Goal: Check status: Check status

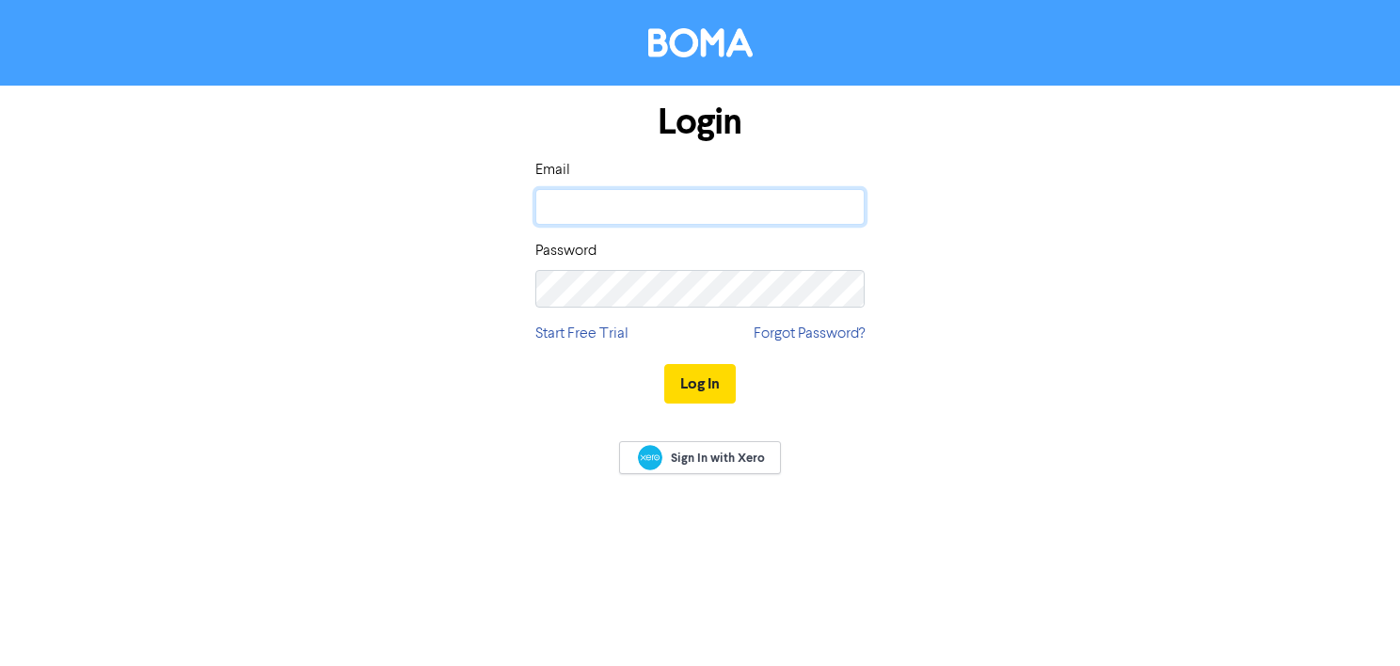
click at [681, 203] on input "email" at bounding box center [699, 207] width 329 height 36
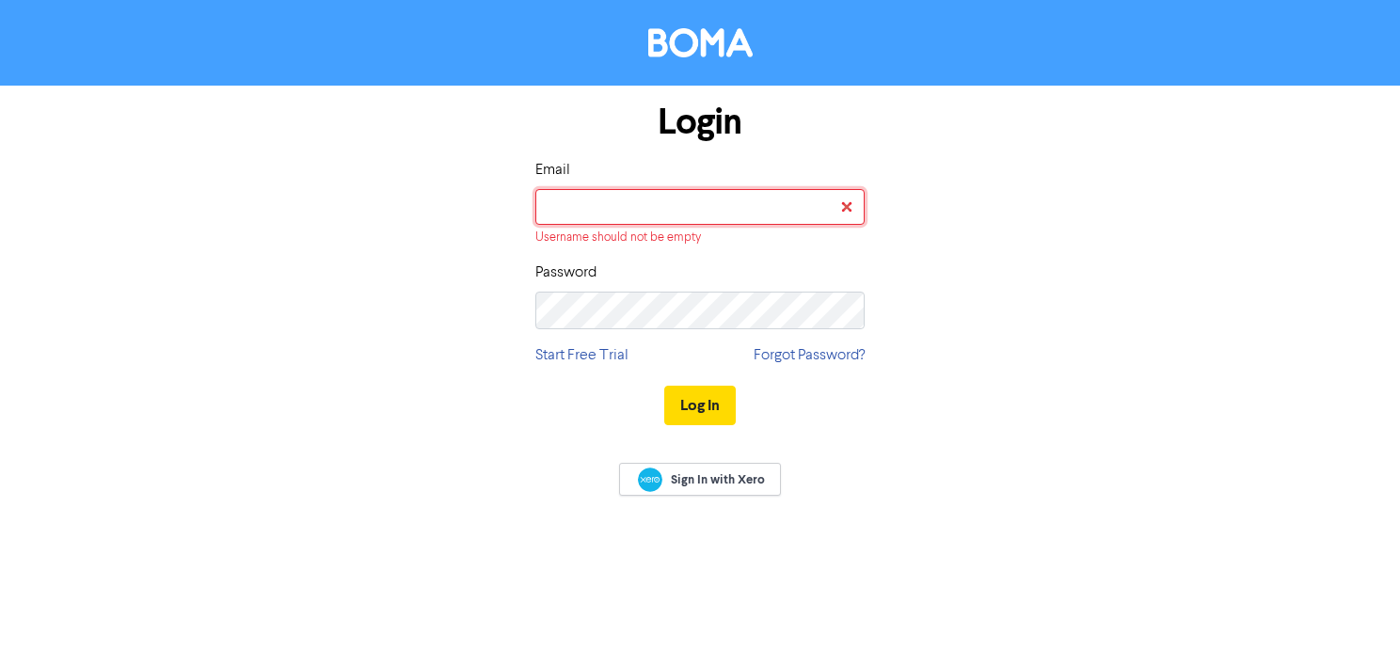
type input "[EMAIL_ADDRESS][DOMAIN_NAME]"
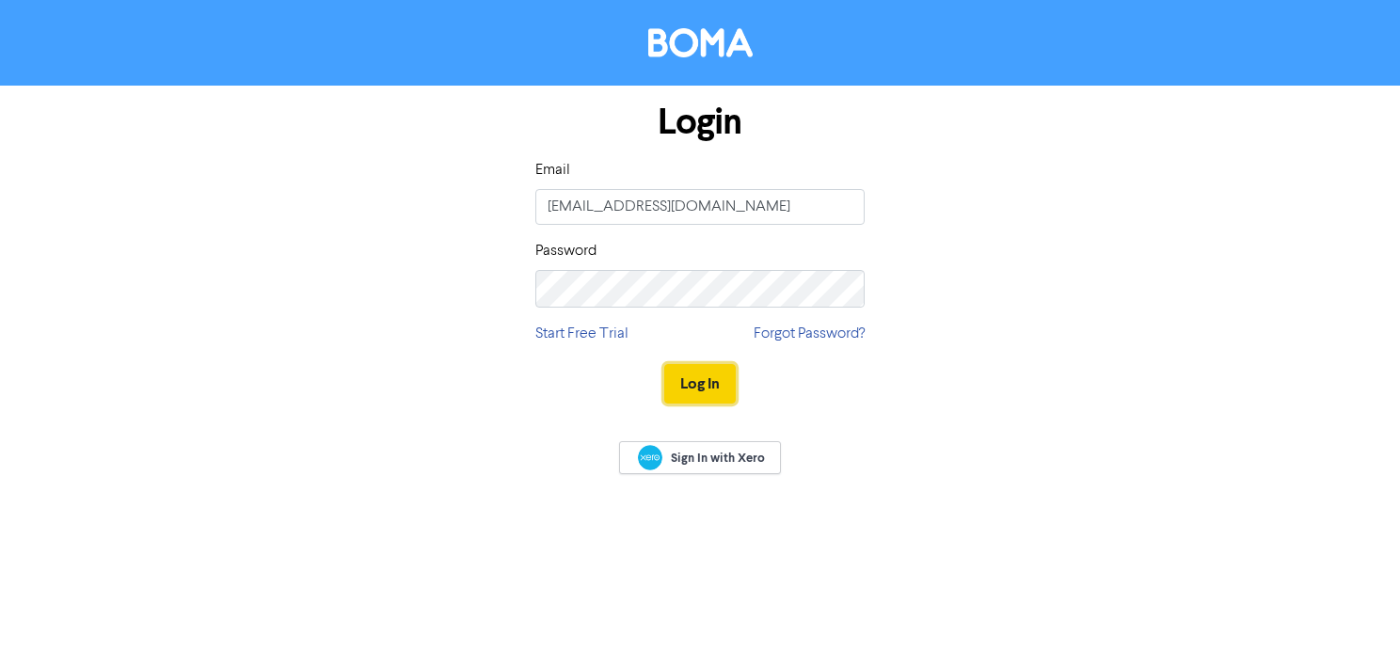
click at [685, 395] on button "Log In" at bounding box center [699, 384] width 71 height 40
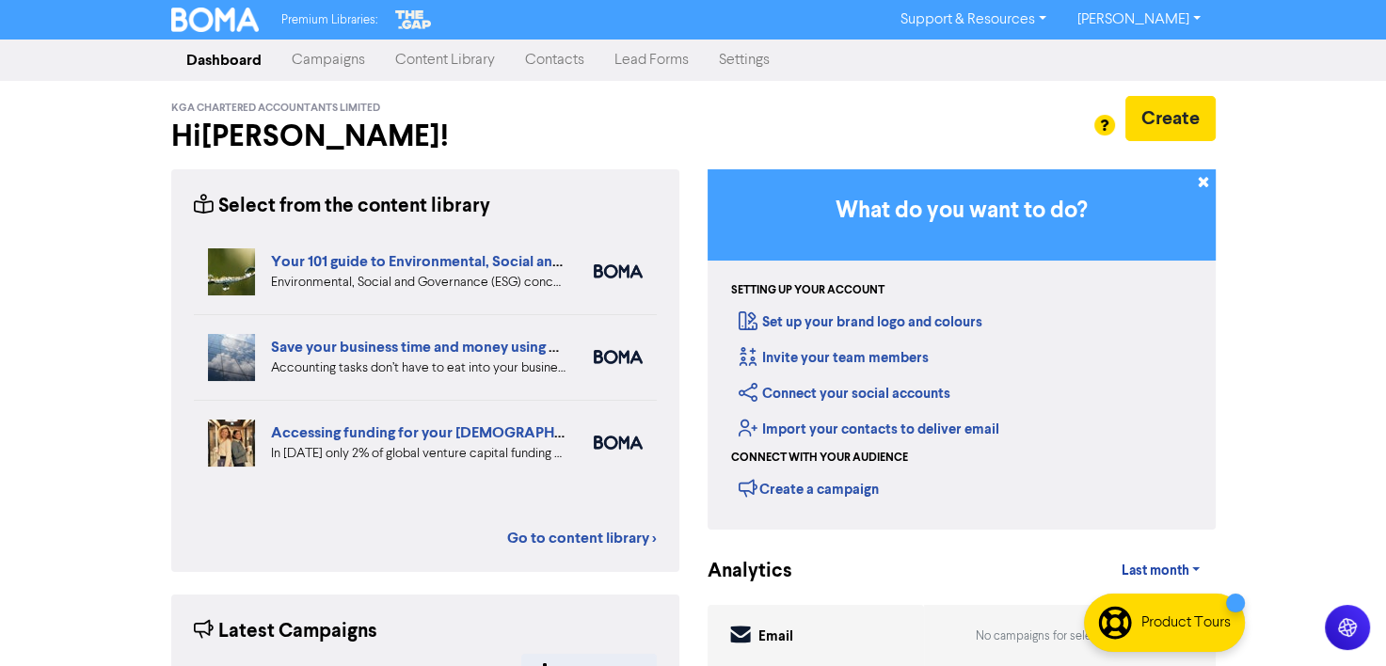
click at [350, 71] on link "Campaigns" at bounding box center [328, 60] width 103 height 38
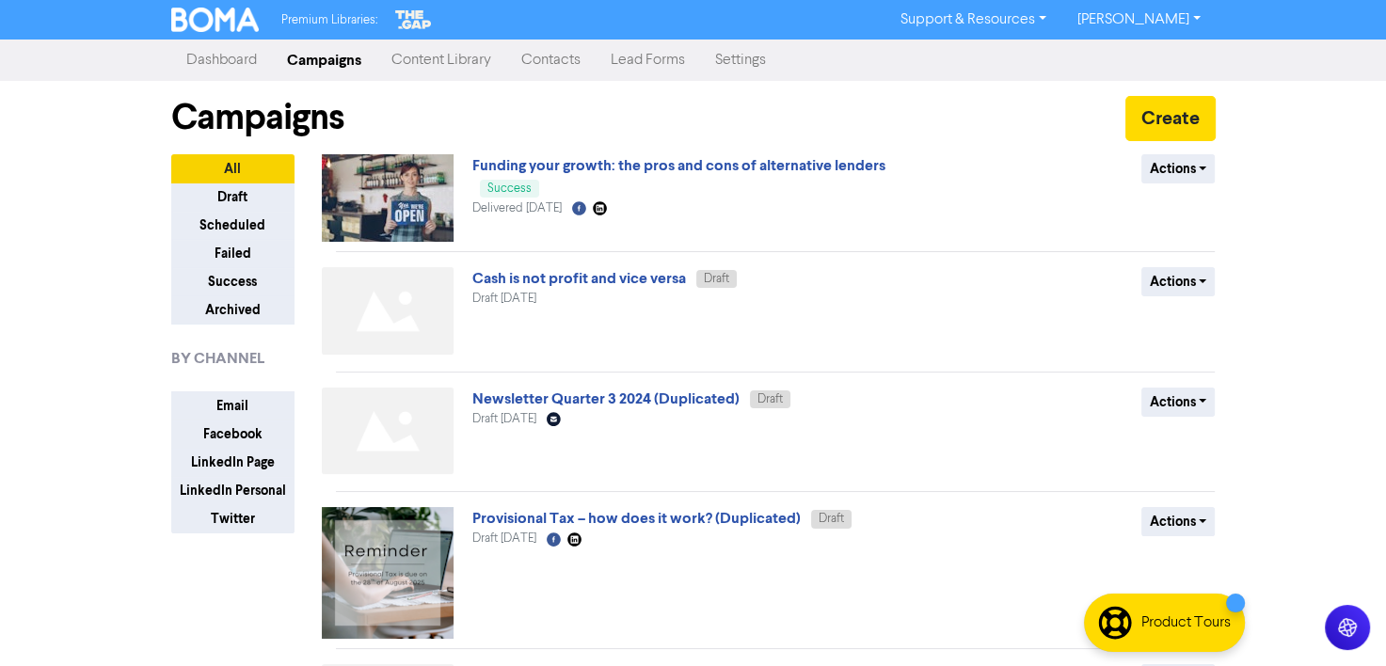
scroll to position [779, 0]
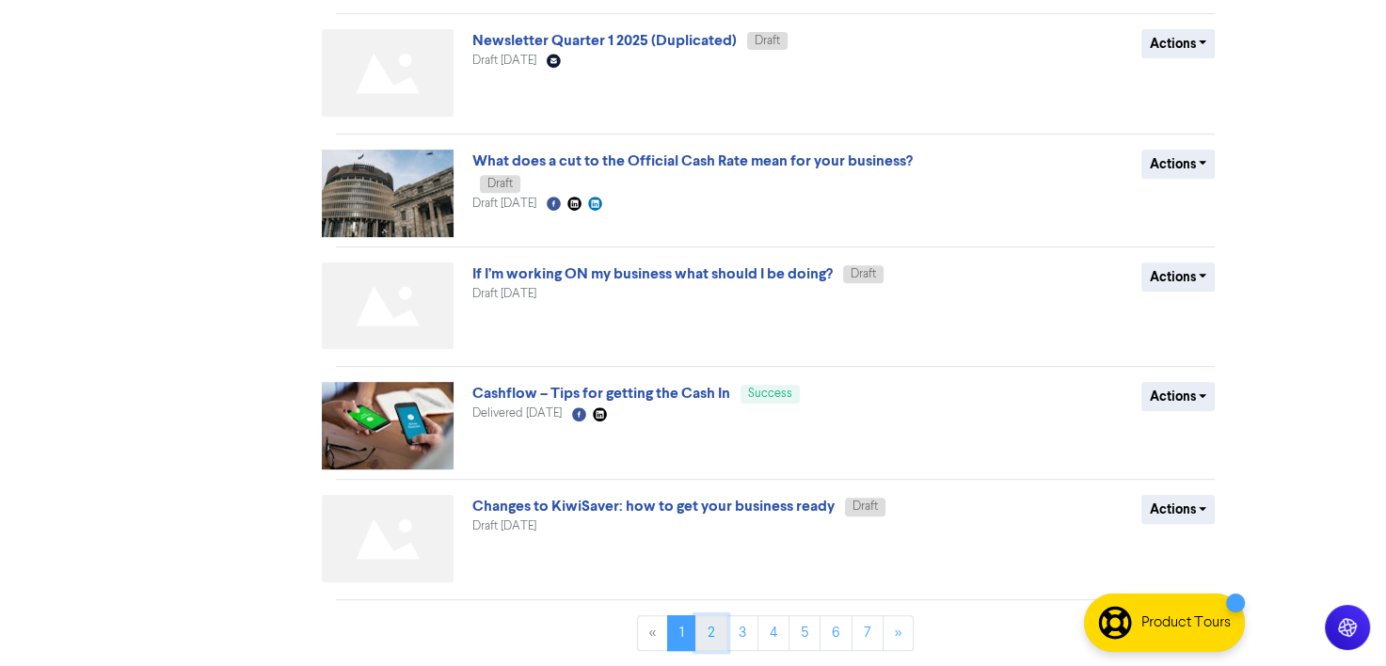
click at [701, 629] on link "2" at bounding box center [711, 633] width 32 height 36
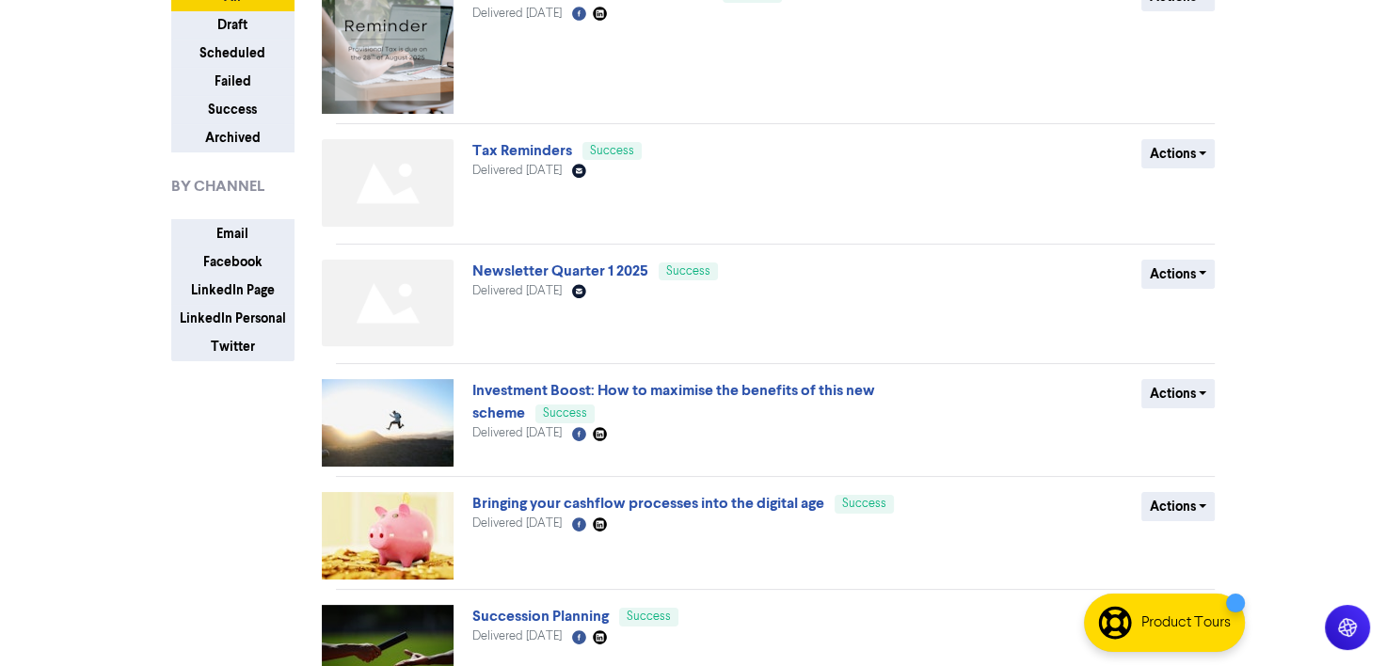
scroll to position [171, 0]
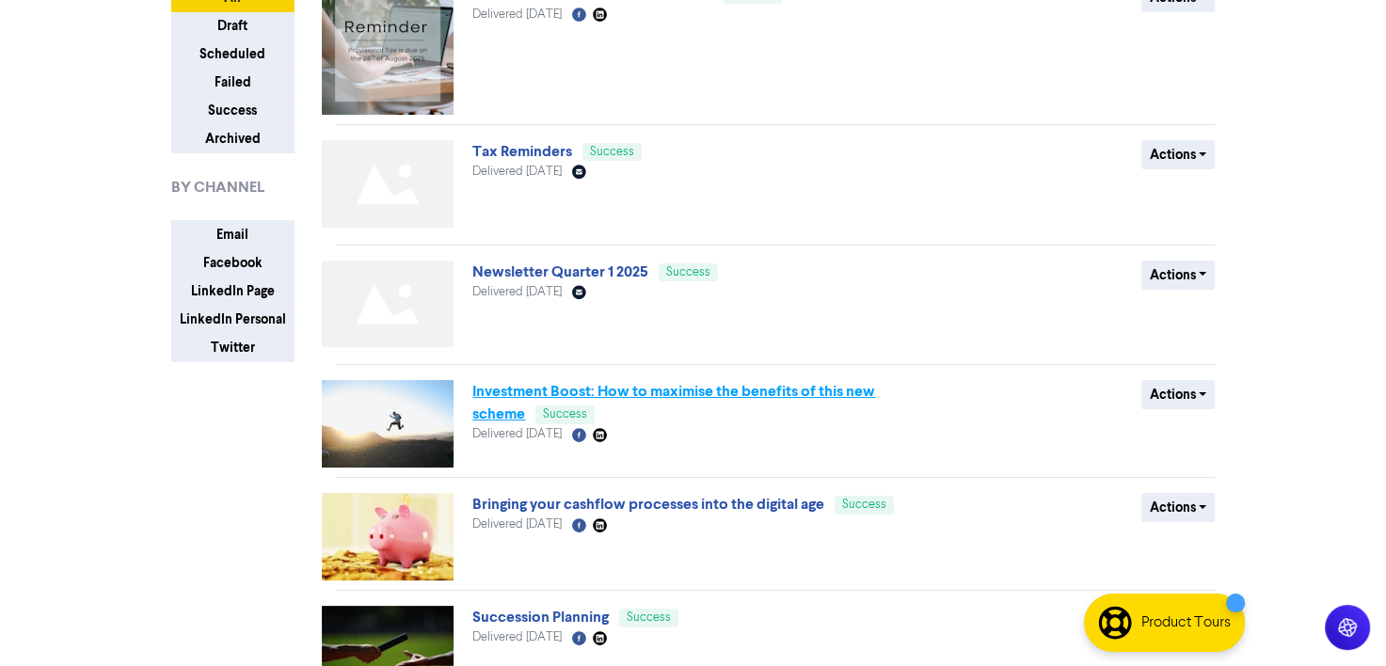
click at [710, 400] on link "Investment Boost: How to maximise the benefits of this new scheme" at bounding box center [673, 402] width 403 height 41
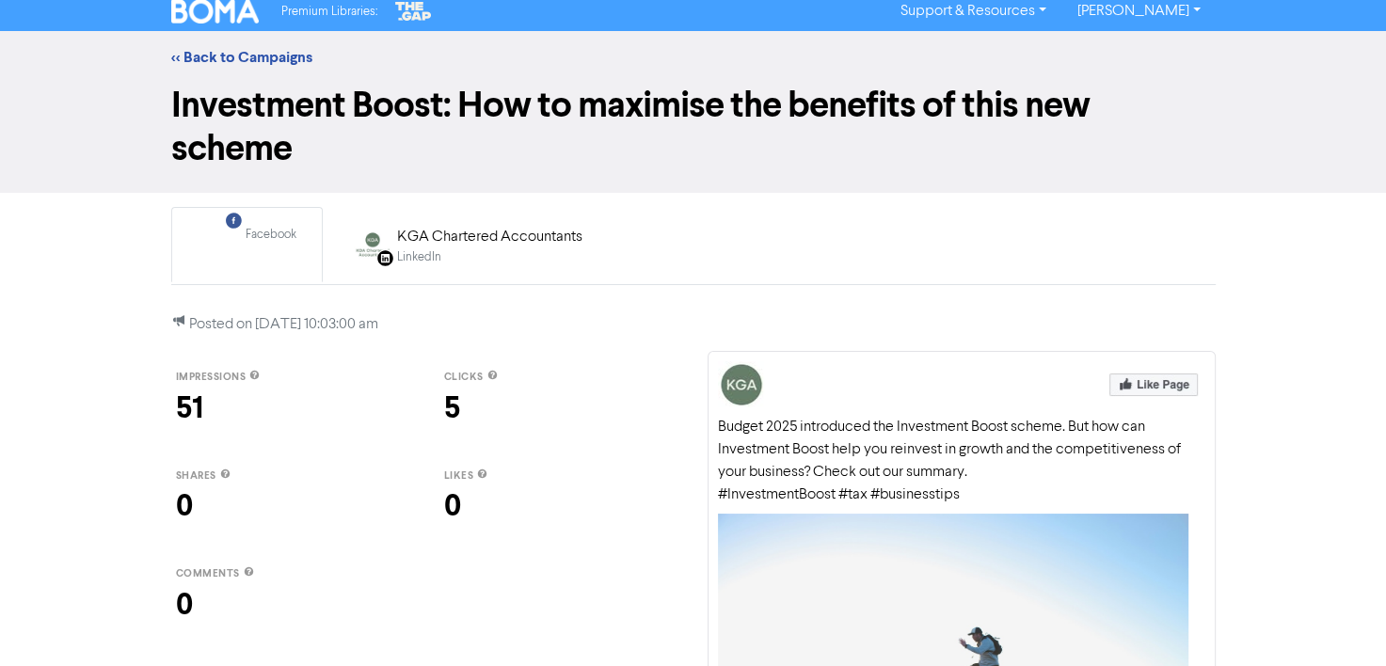
scroll to position [3, 0]
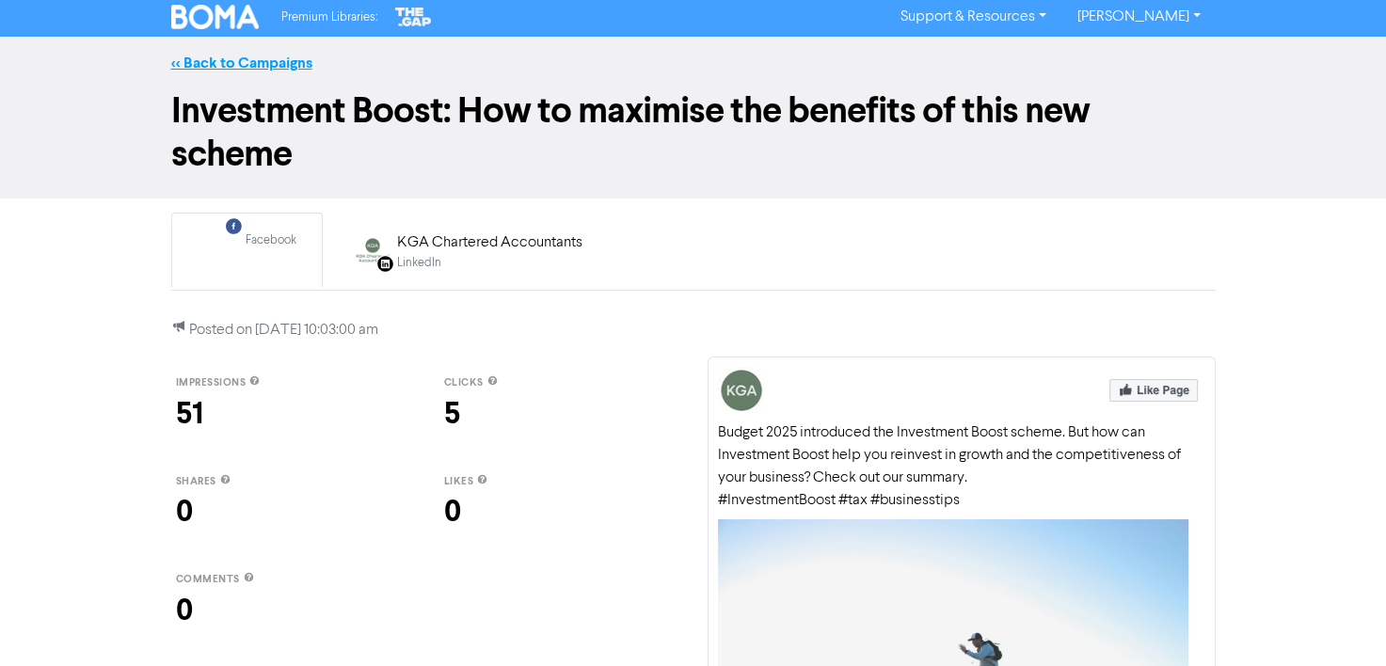
click at [218, 60] on link "<< Back to Campaigns" at bounding box center [241, 63] width 141 height 19
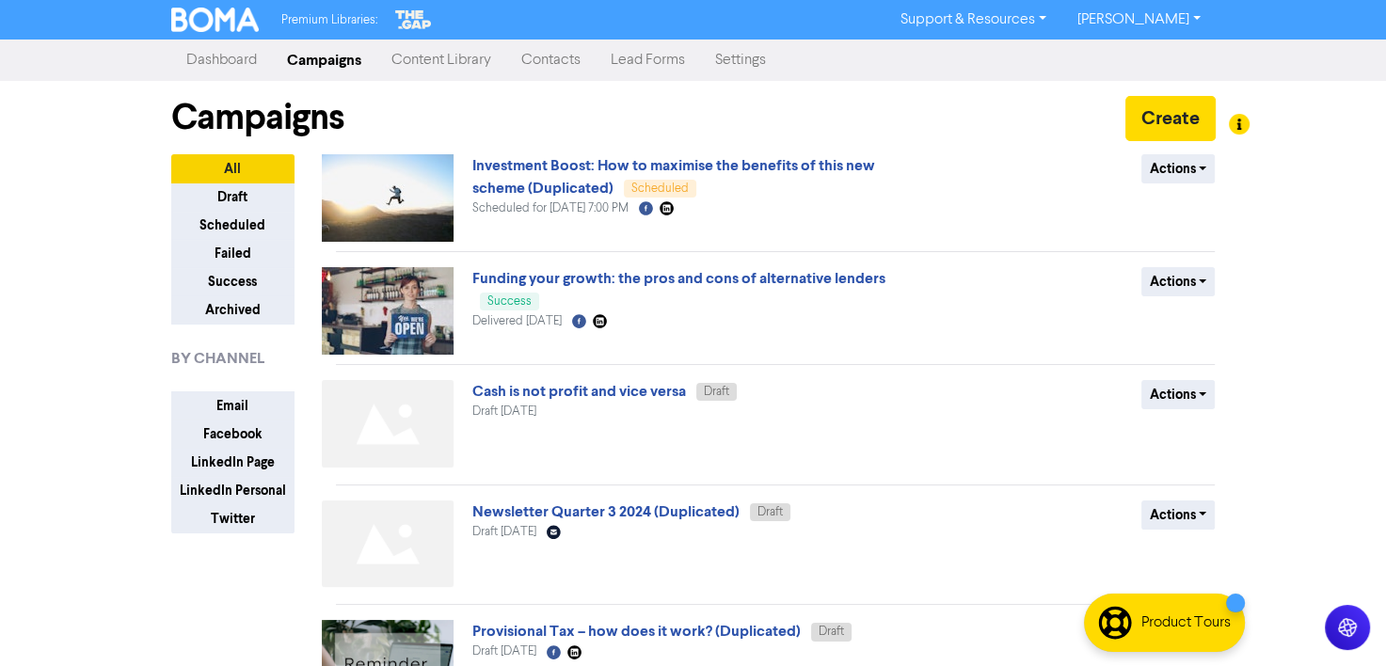
click at [219, 61] on link "Dashboard" at bounding box center [221, 60] width 101 height 38
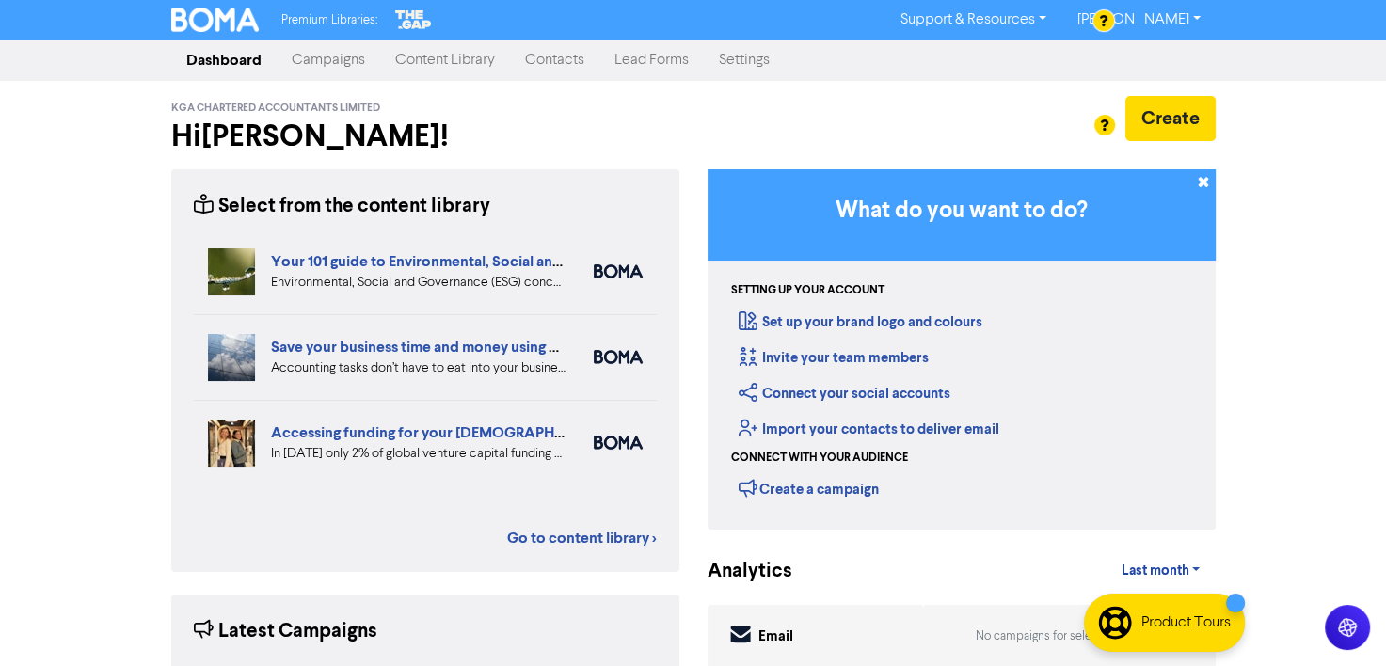
click at [30, 415] on div "Premium Libraries: Support & Resources Video Tutorials FAQ & Guides Marketing E…" at bounding box center [693, 333] width 1386 height 666
